Goal: Learn about a topic: Learn about a topic

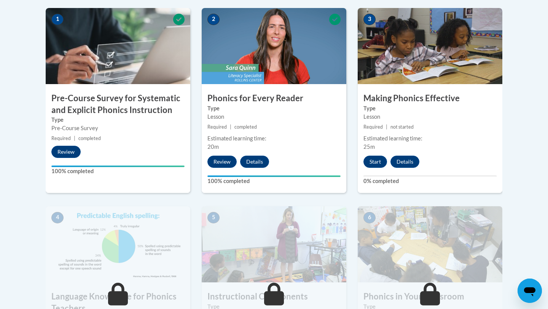
click at [487, 85] on div "3 Making Phonics Effective Type Lesson Required | not started Estimated learnin…" at bounding box center [429, 100] width 145 height 185
click at [373, 161] on button "Start" at bounding box center [375, 162] width 24 height 12
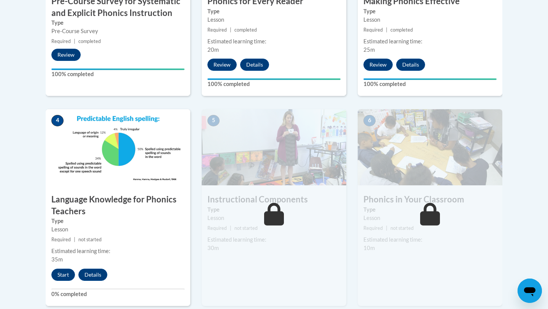
scroll to position [348, 0]
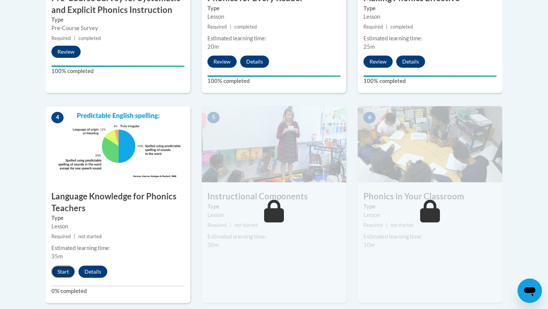
click at [68, 269] on button "Start" at bounding box center [63, 271] width 24 height 12
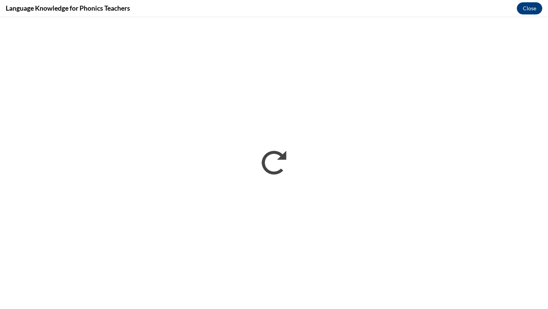
scroll to position [0, 0]
